Goal: Task Accomplishment & Management: Manage account settings

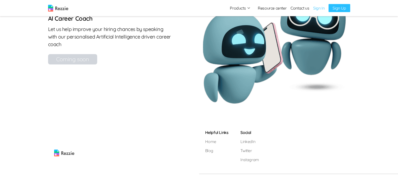
scroll to position [667, 0]
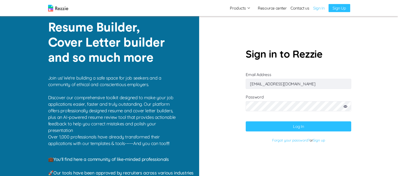
click at [292, 84] on input "damilola49@gmail.com" at bounding box center [299, 84] width 106 height 10
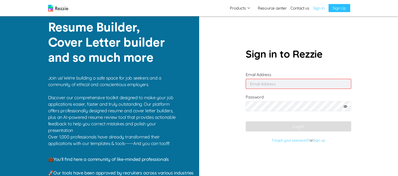
paste input "Elvis.gypsy@gmail.com"
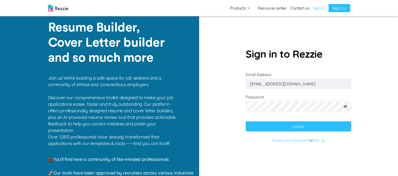
type input "Elvis.gypsy@gmail.com"
click at [307, 126] on button "Log In" at bounding box center [299, 126] width 106 height 10
click at [347, 107] on icon at bounding box center [346, 106] width 4 height 3
click at [246, 121] on button "Log In" at bounding box center [299, 126] width 106 height 10
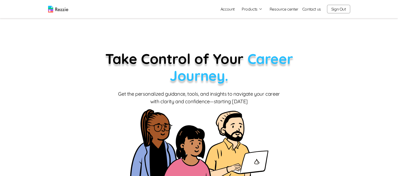
click at [253, 10] on button "Products" at bounding box center [252, 9] width 21 height 6
click at [266, 18] on link "Resume & Cover Letter Builder" at bounding box center [258, 19] width 62 height 10
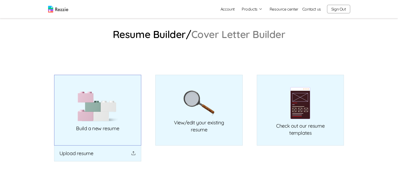
click at [103, 120] on img at bounding box center [98, 106] width 40 height 30
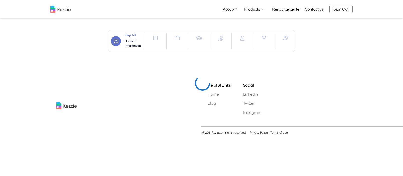
click at [253, 9] on button "Products" at bounding box center [254, 9] width 21 height 6
click at [267, 19] on link "Resume & Cover Letter Builder" at bounding box center [260, 19] width 62 height 10
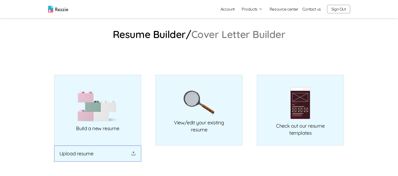
click at [100, 155] on button "Upload resume" at bounding box center [97, 154] width 87 height 16
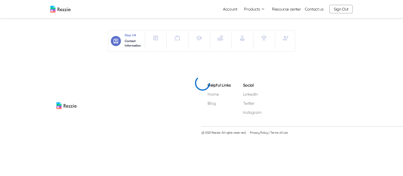
click at [155, 38] on icon "button" at bounding box center [155, 38] width 3 height 3
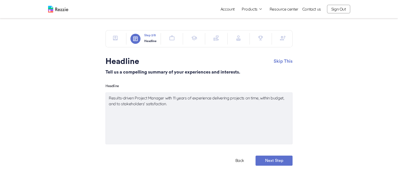
click at [172, 38] on icon "button" at bounding box center [172, 38] width 6 height 6
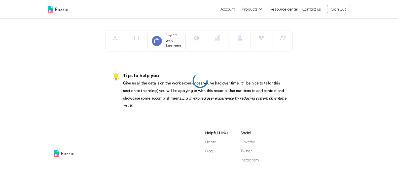
click at [196, 39] on icon "button" at bounding box center [196, 38] width 6 height 6
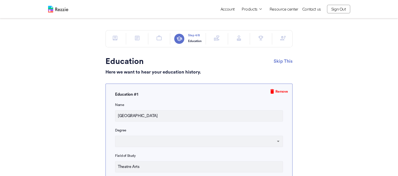
click at [254, 11] on button "Products" at bounding box center [252, 9] width 21 height 6
click at [285, 39] on icon "button" at bounding box center [283, 38] width 6 height 6
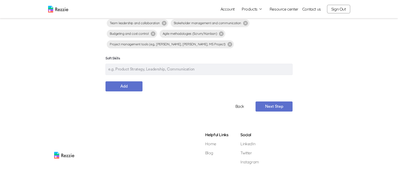
scroll to position [137, 0]
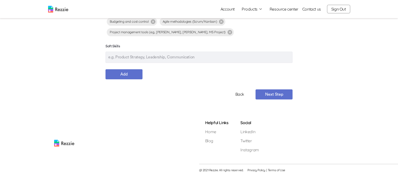
click at [282, 97] on button "Next Step" at bounding box center [274, 94] width 37 height 10
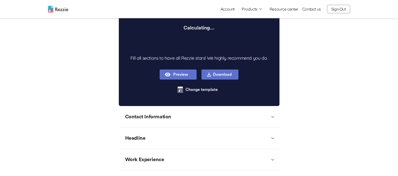
type textarea "x"
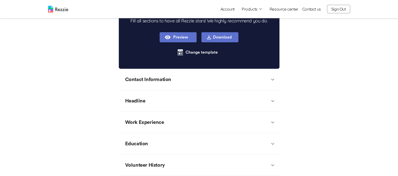
type textarea "x"
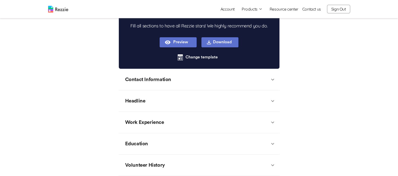
click at [271, 81] on icon at bounding box center [273, 80] width 6 height 6
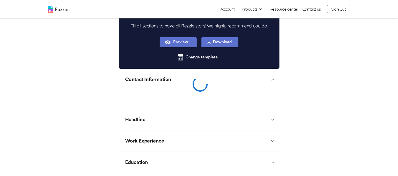
scroll to position [76, 0]
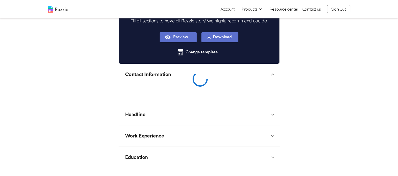
click at [270, 78] on div "Contact Information" at bounding box center [196, 74] width 147 height 15
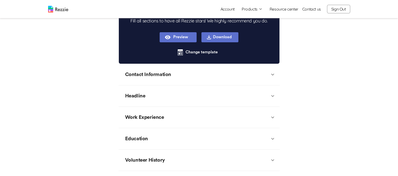
click at [271, 93] on icon at bounding box center [273, 96] width 6 height 6
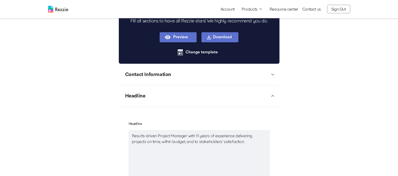
click at [274, 102] on div "Headline" at bounding box center [199, 95] width 161 height 21
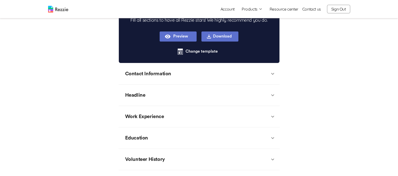
scroll to position [91, 0]
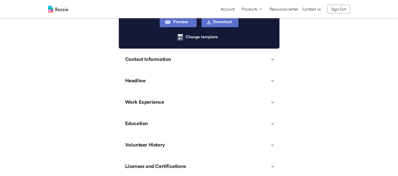
click at [270, 101] on icon at bounding box center [273, 102] width 6 height 6
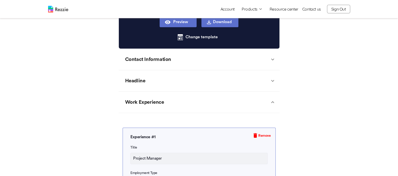
click at [269, 103] on div "Work Experience" at bounding box center [196, 102] width 147 height 15
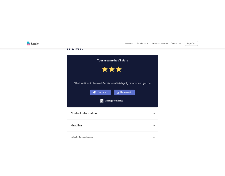
scroll to position [0, 0]
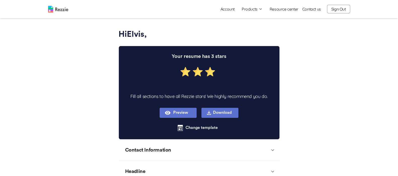
click at [257, 10] on button "Products" at bounding box center [252, 9] width 21 height 6
click at [264, 21] on link "Resume & Cover Letter Builder" at bounding box center [258, 19] width 62 height 10
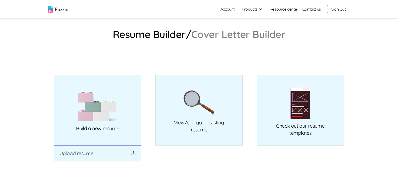
click at [116, 122] on link "Build a new resume" at bounding box center [97, 110] width 87 height 71
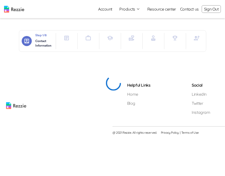
click at [66, 36] on icon "button" at bounding box center [66, 38] width 6 height 6
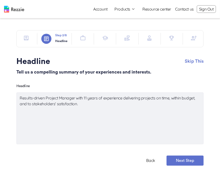
click at [26, 36] on icon "button" at bounding box center [26, 38] width 6 height 6
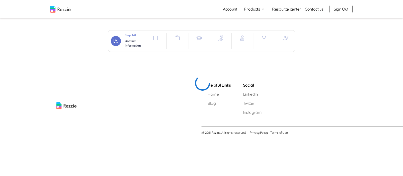
click at [343, 11] on button "Sign Out" at bounding box center [340, 9] width 23 height 9
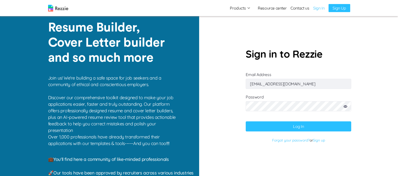
click at [305, 83] on input "damilola49@gmail.com" at bounding box center [299, 84] width 106 height 10
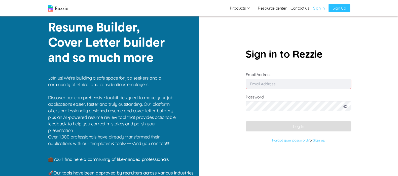
paste input "Elvis.gypsy@gmail.com"
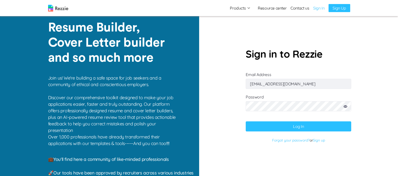
type input "Elvis.gypsy@gmail.com"
click at [293, 123] on button "Log In" at bounding box center [299, 126] width 106 height 10
click at [346, 106] on icon at bounding box center [346, 106] width 4 height 3
click at [265, 129] on button "Log In" at bounding box center [299, 126] width 106 height 10
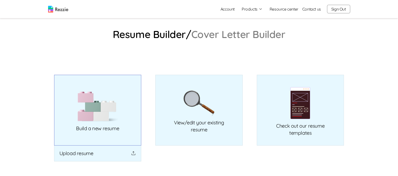
click at [111, 113] on img at bounding box center [98, 106] width 40 height 30
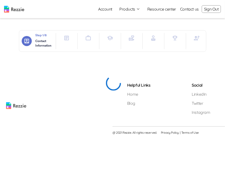
click at [66, 38] on icon "button" at bounding box center [66, 38] width 3 height 3
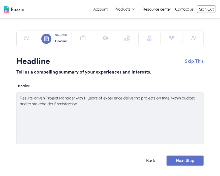
click at [30, 39] on button "button" at bounding box center [26, 38] width 10 height 10
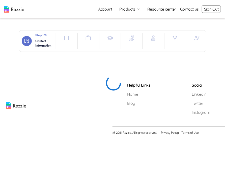
click at [43, 43] on p "Contact Information" at bounding box center [44, 43] width 16 height 9
click at [66, 40] on icon "button" at bounding box center [66, 38] width 5 height 5
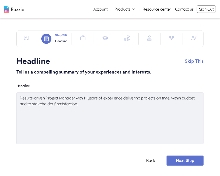
click at [30, 39] on button "button" at bounding box center [26, 38] width 10 height 10
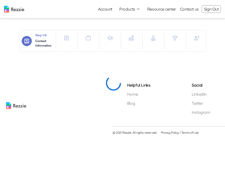
click at [66, 38] on icon "button" at bounding box center [66, 38] width 3 height 3
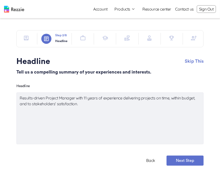
click at [58, 35] on p "Step 2 /8" at bounding box center [61, 35] width 12 height 5
type textarea "x"
click at [26, 38] on icon "button" at bounding box center [26, 38] width 6 height 6
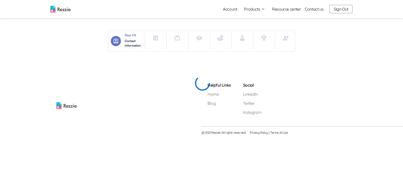
click at [224, 9] on link "Account" at bounding box center [230, 9] width 22 height 10
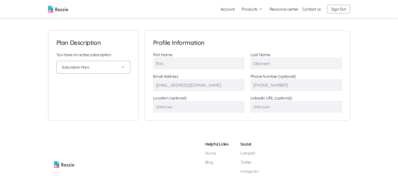
click at [88, 68] on button "Subscription Plans" at bounding box center [93, 67] width 63 height 12
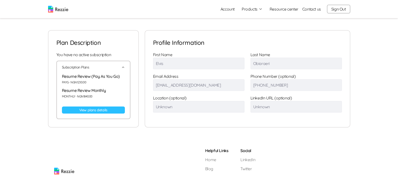
click at [122, 67] on icon "button" at bounding box center [123, 67] width 4 height 4
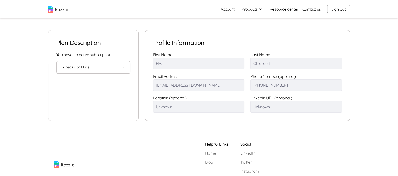
click at [123, 65] on icon "button" at bounding box center [123, 67] width 4 height 4
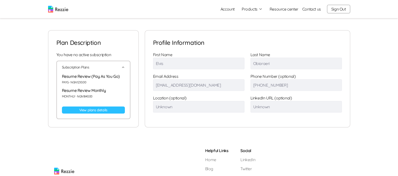
click at [123, 67] on icon "button" at bounding box center [123, 67] width 4 height 4
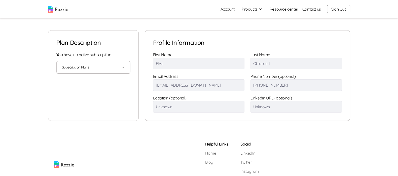
click at [62, 10] on img at bounding box center [58, 9] width 20 height 7
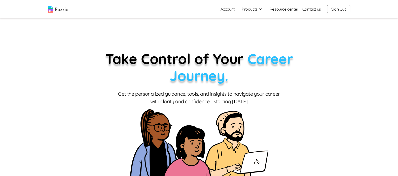
click at [224, 8] on button "Sign Out" at bounding box center [338, 9] width 23 height 9
